Goal: Task Accomplishment & Management: Use online tool/utility

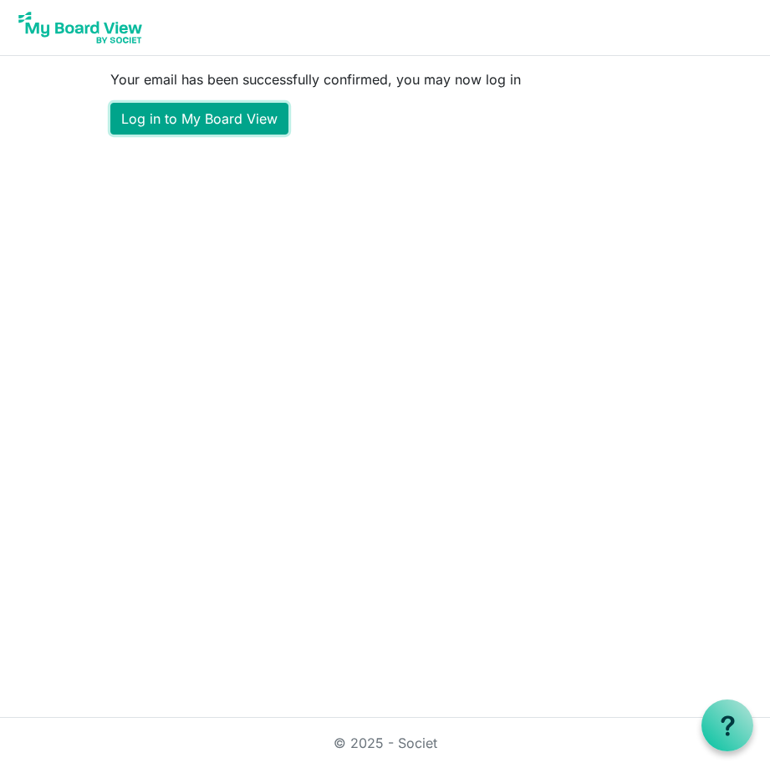
click at [184, 119] on link "Log in to My Board View" at bounding box center [199, 119] width 178 height 32
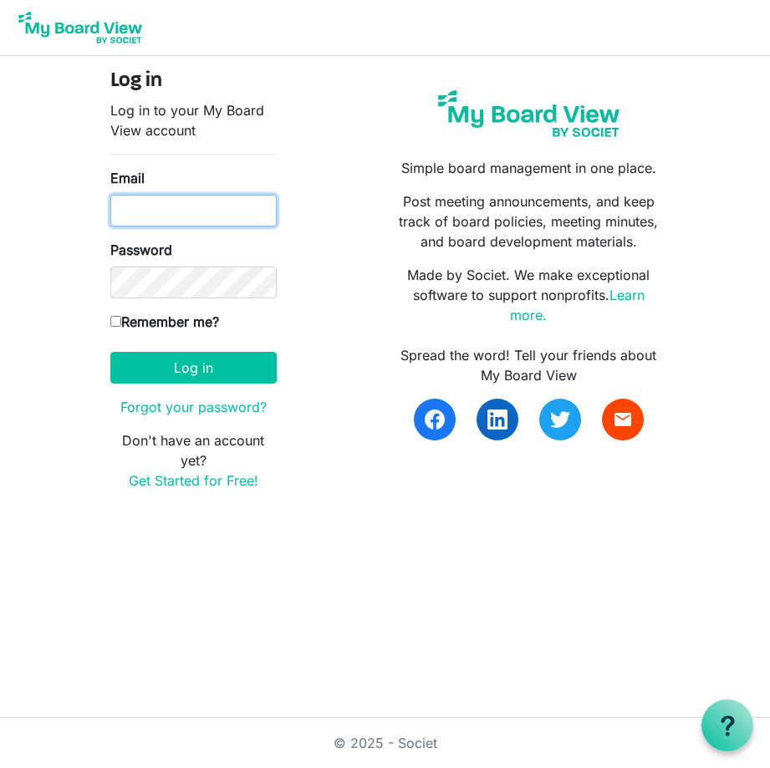
click at [150, 216] on input "Email" at bounding box center [193, 211] width 166 height 32
type input "[PERSON_NAME][EMAIL_ADDRESS][DOMAIN_NAME]"
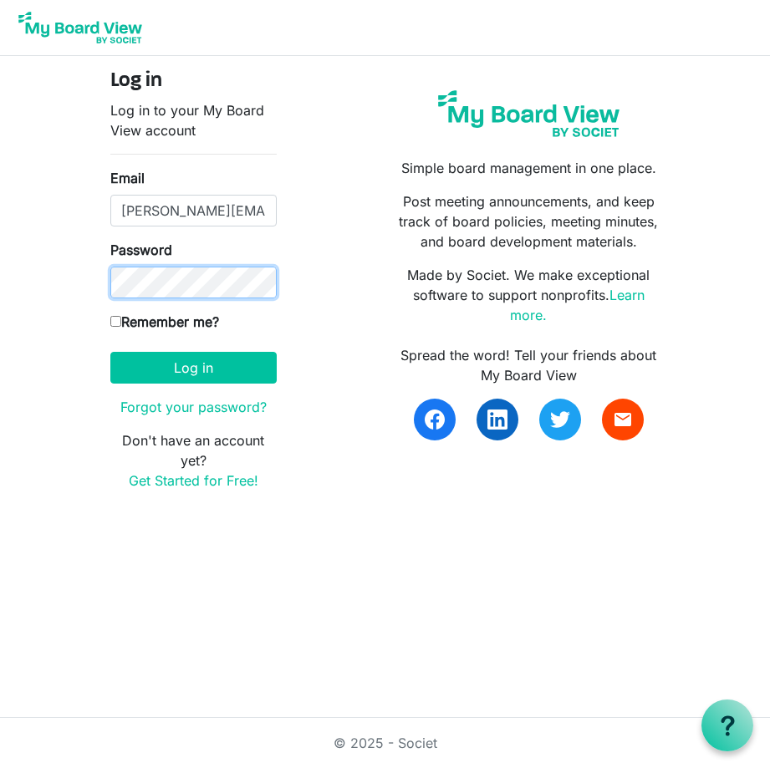
click at [110, 352] on button "Log in" at bounding box center [193, 368] width 166 height 32
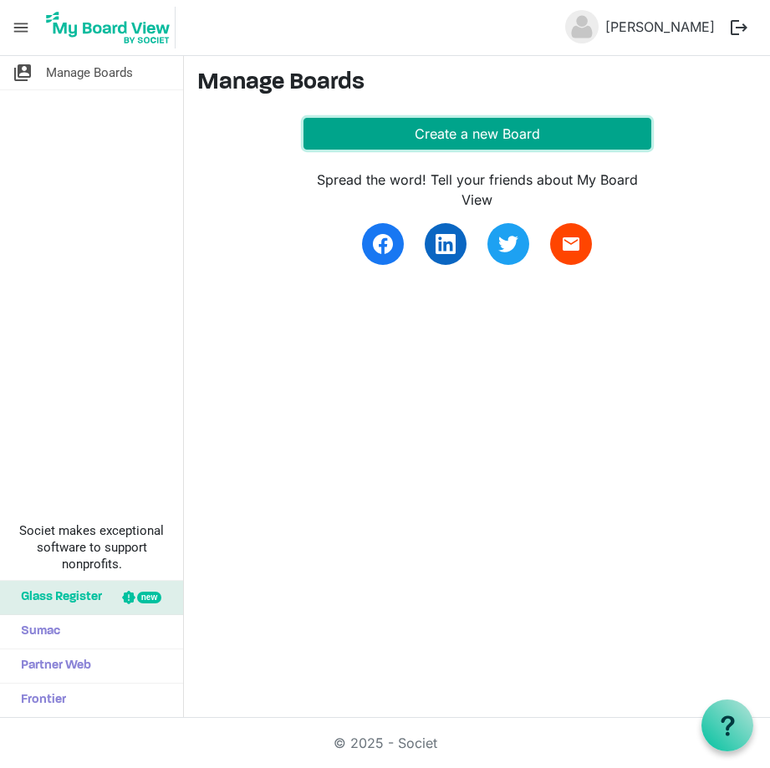
click at [420, 135] on button "Create a new Board" at bounding box center [477, 134] width 348 height 32
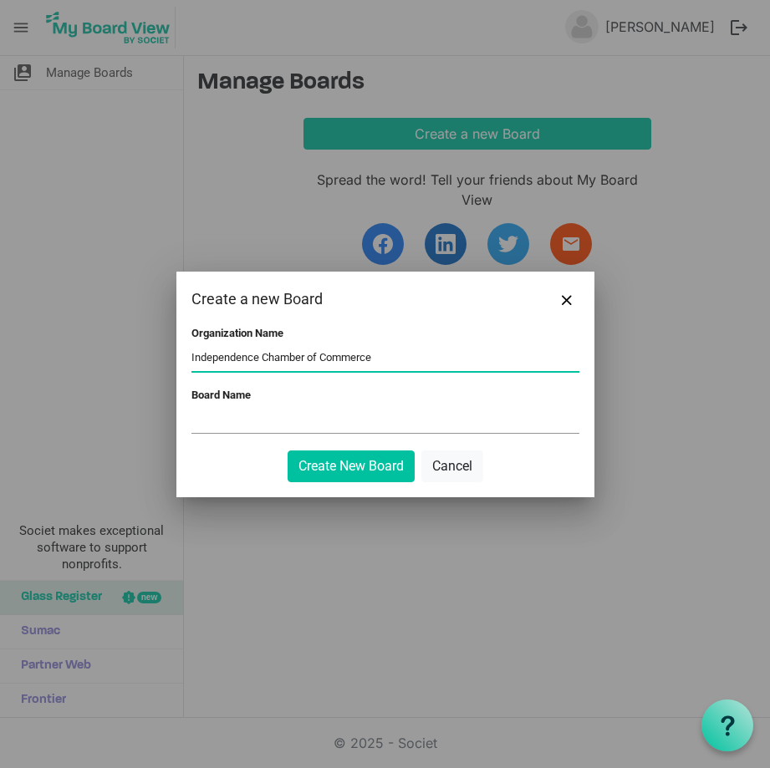
type input "Independence Chamber of Commerce"
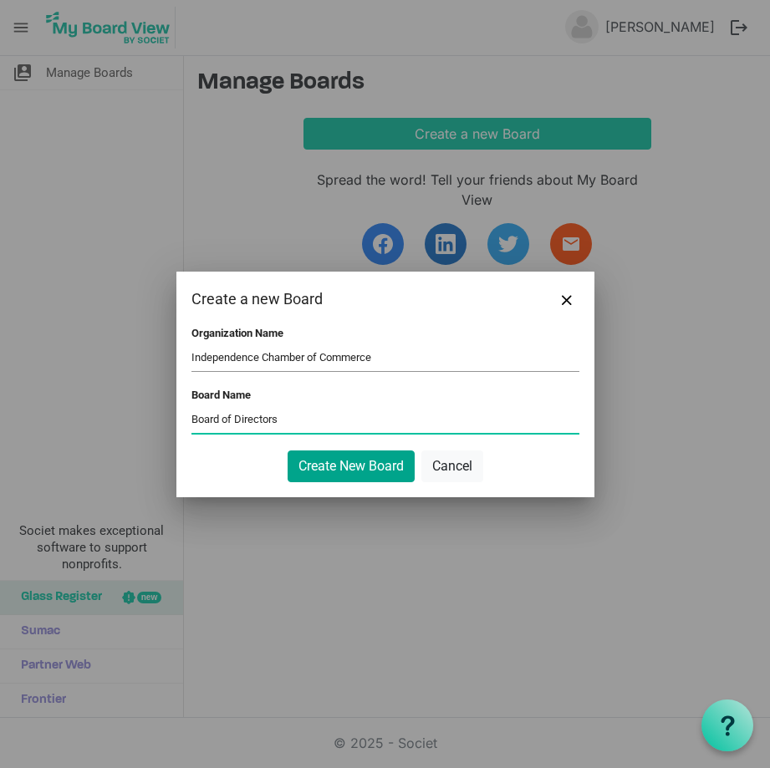
type input "Board of Directors"
click at [299, 478] on button "Create New Board" at bounding box center [351, 467] width 127 height 32
click at [302, 466] on button "Create New Board" at bounding box center [351, 467] width 127 height 32
